Goal: Transaction & Acquisition: Book appointment/travel/reservation

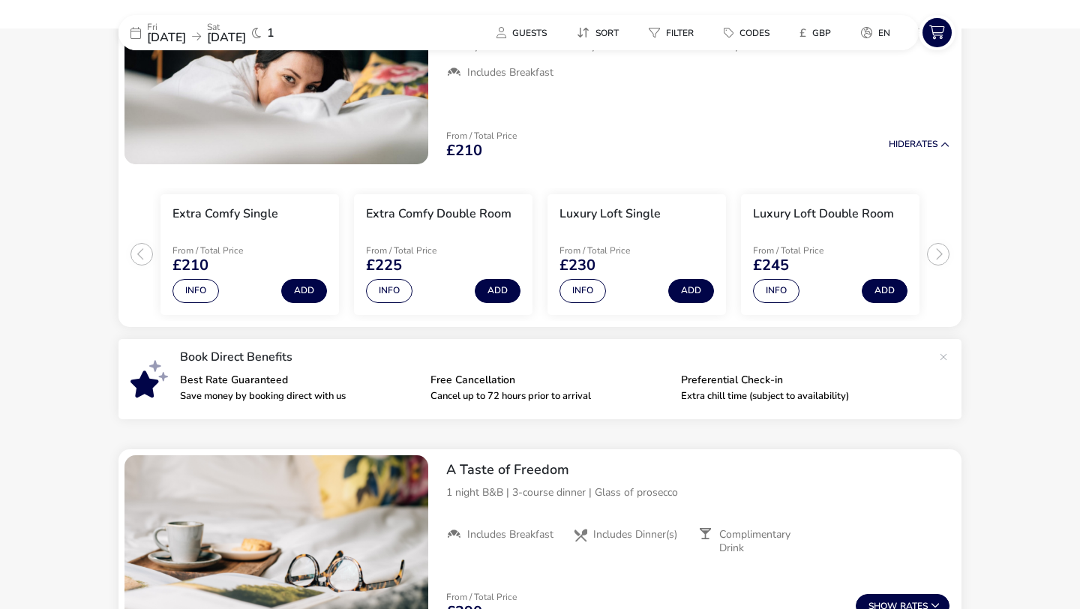
scroll to position [215, 0]
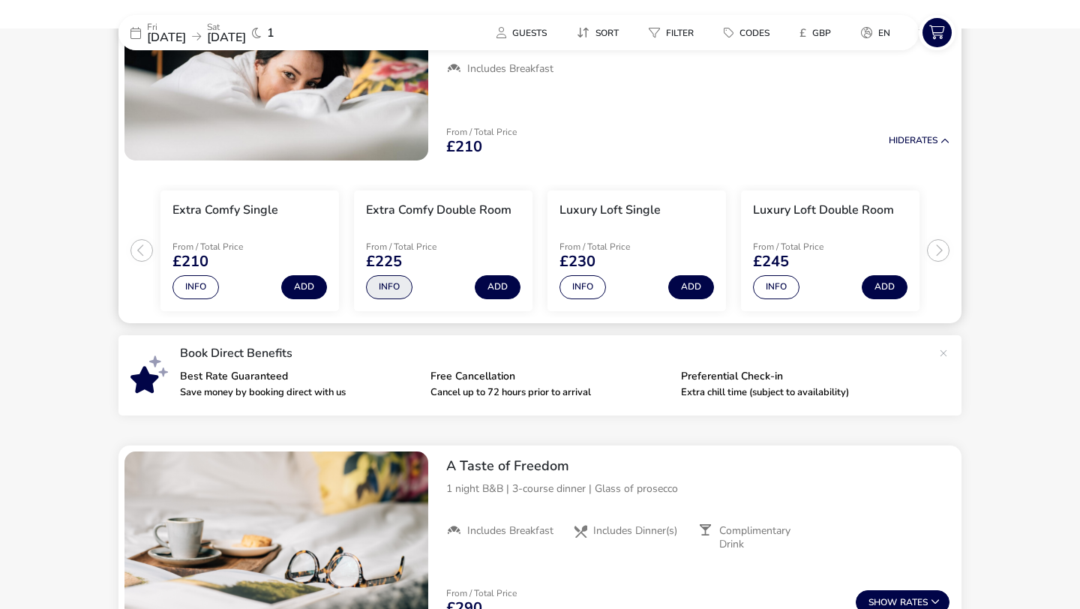
click at [395, 294] on button "Info" at bounding box center [389, 287] width 46 height 24
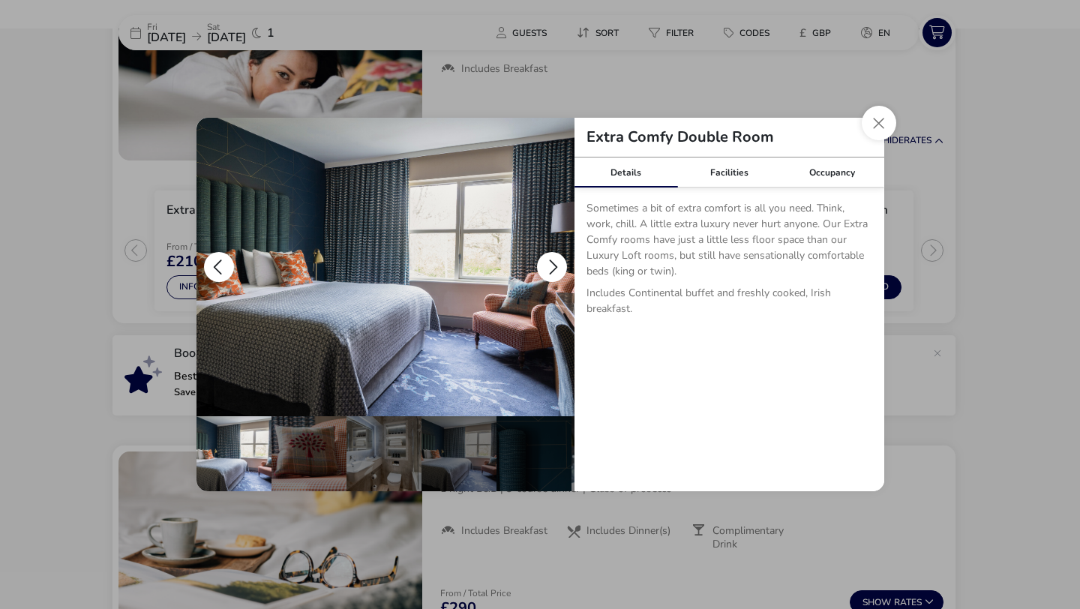
click at [549, 268] on button "details" at bounding box center [552, 267] width 30 height 30
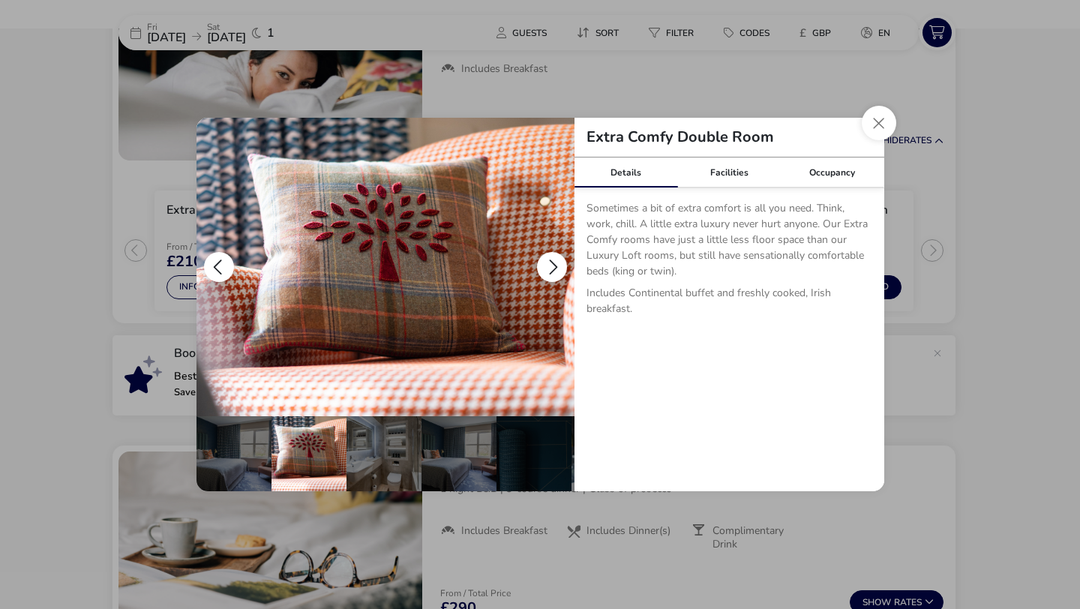
click at [555, 266] on button "details" at bounding box center [552, 267] width 30 height 30
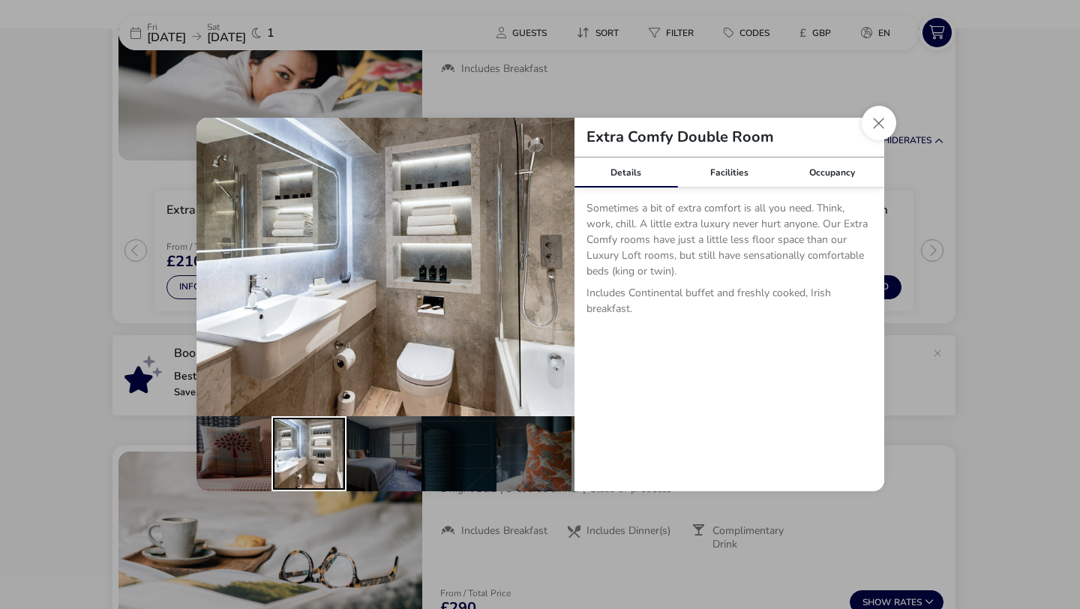
click at [333, 436] on div "details" at bounding box center [308, 453] width 75 height 75
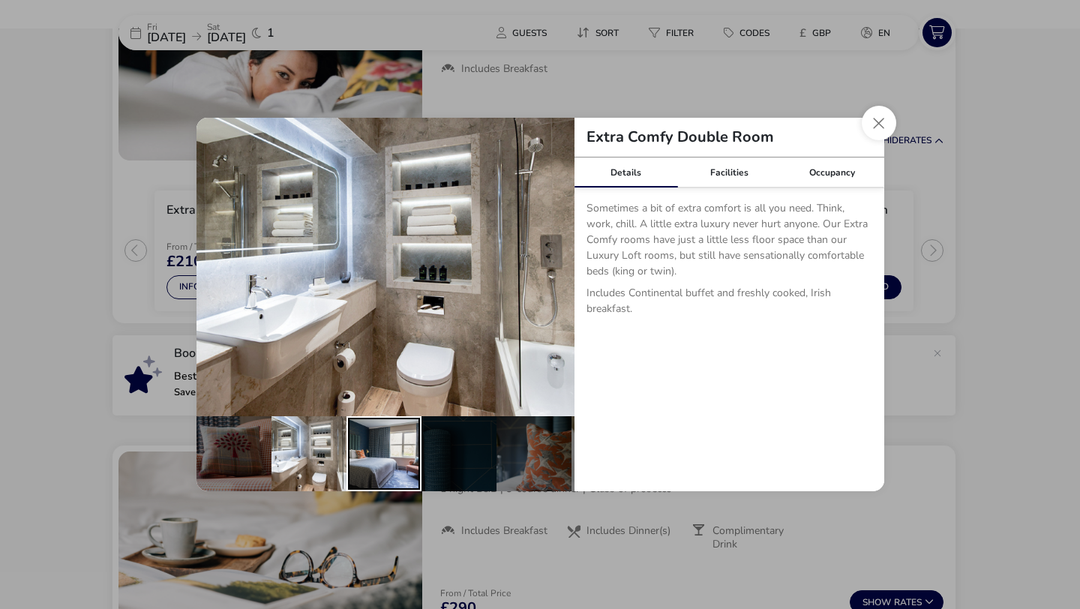
click at [383, 442] on div "details" at bounding box center [383, 453] width 75 height 75
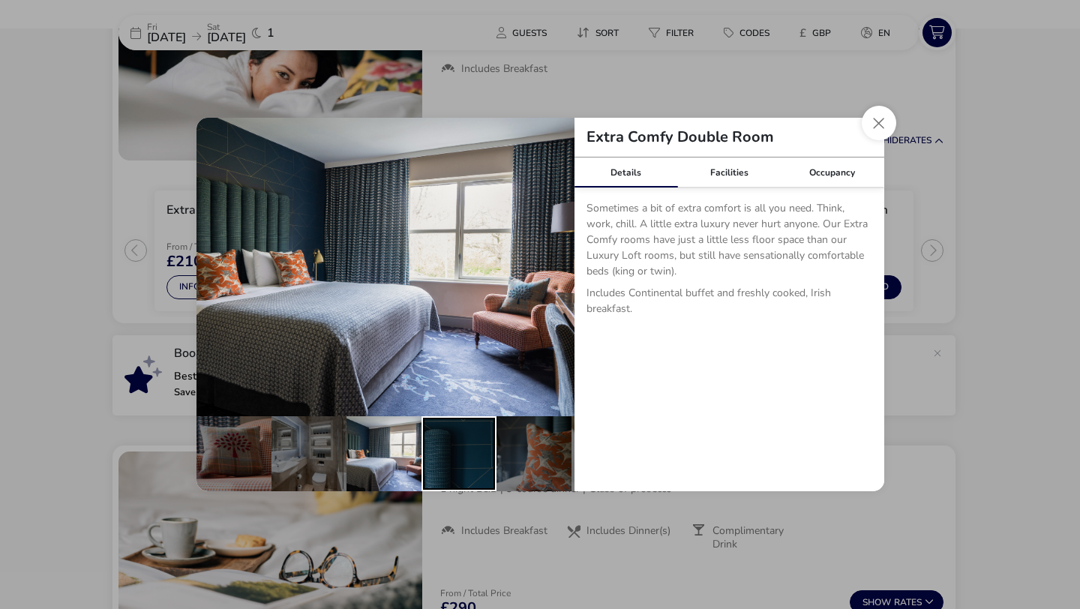
click at [442, 446] on div "details" at bounding box center [458, 453] width 75 height 75
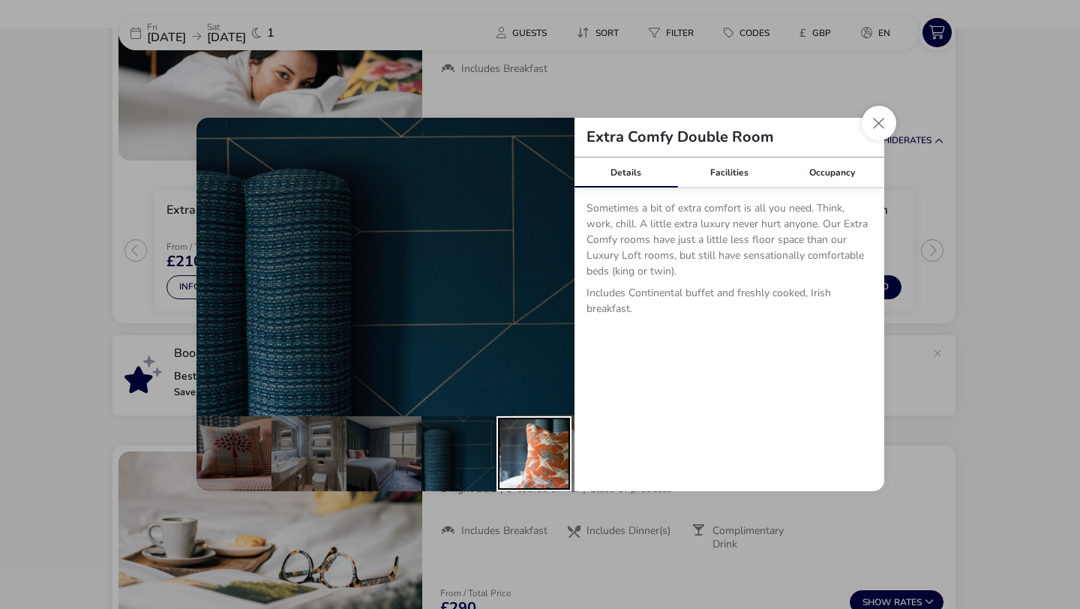
click at [519, 457] on div "details" at bounding box center [533, 453] width 75 height 75
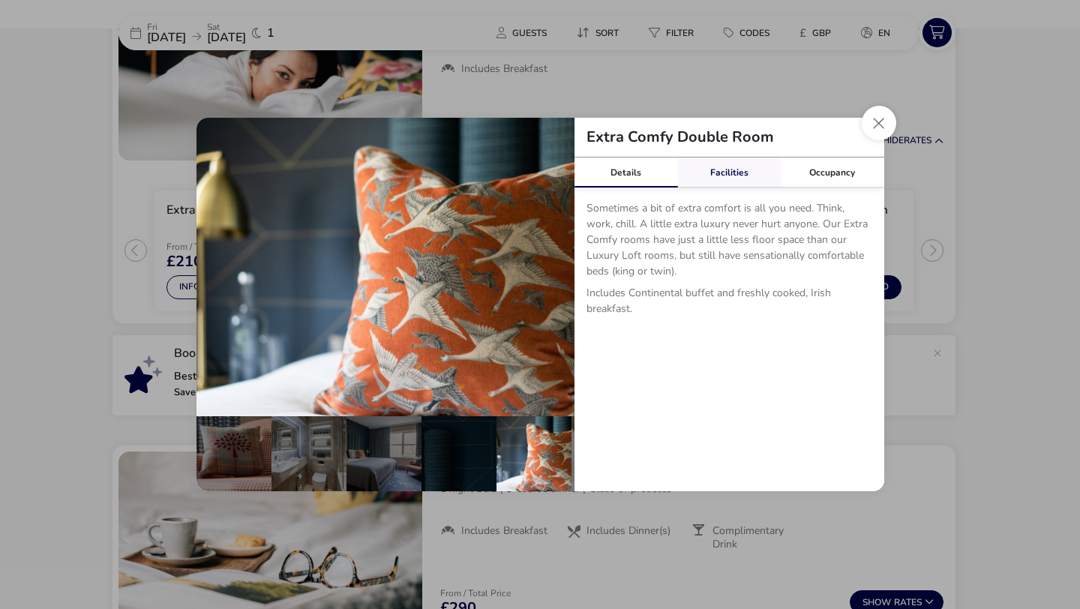
click at [734, 178] on link "Facilities" at bounding box center [728, 172] width 103 height 30
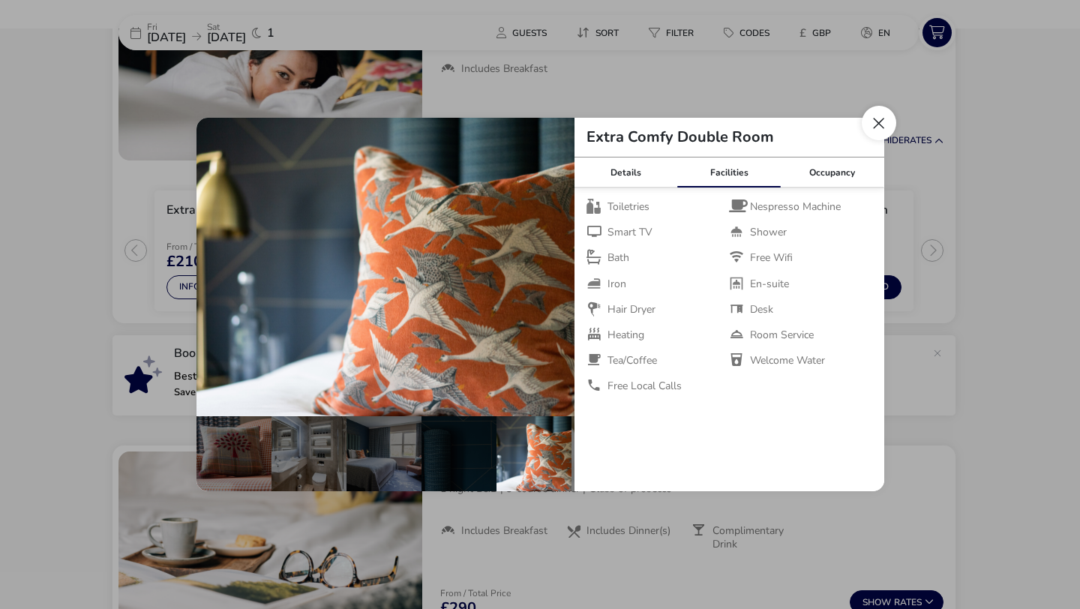
click at [866, 128] on button "Close dialog" at bounding box center [878, 123] width 34 height 34
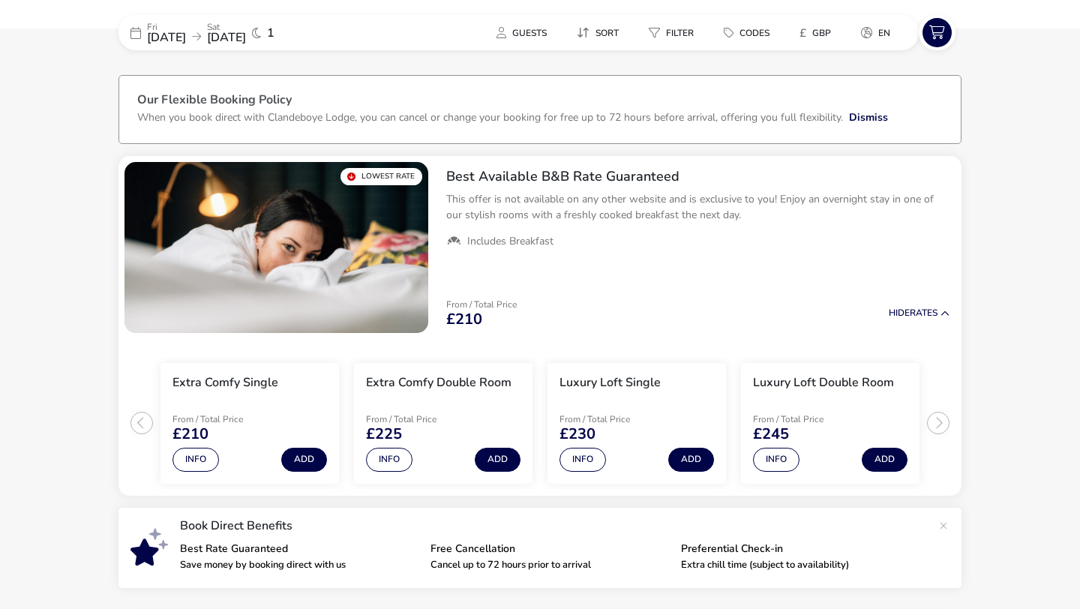
scroll to position [0, 0]
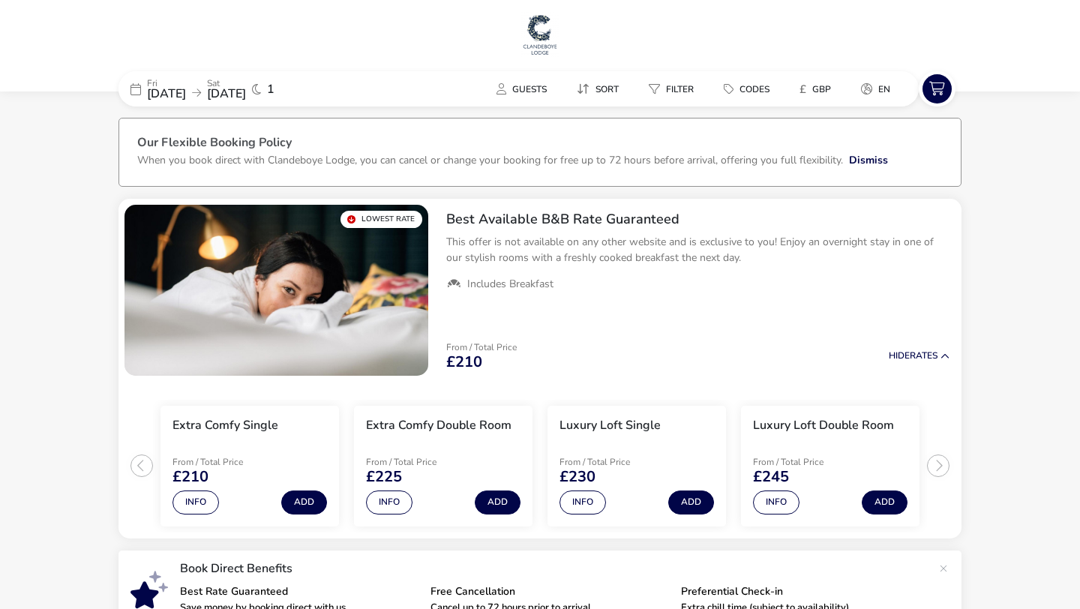
click at [546, 36] on img at bounding box center [539, 34] width 37 height 45
